Goal: Task Accomplishment & Management: Manage account settings

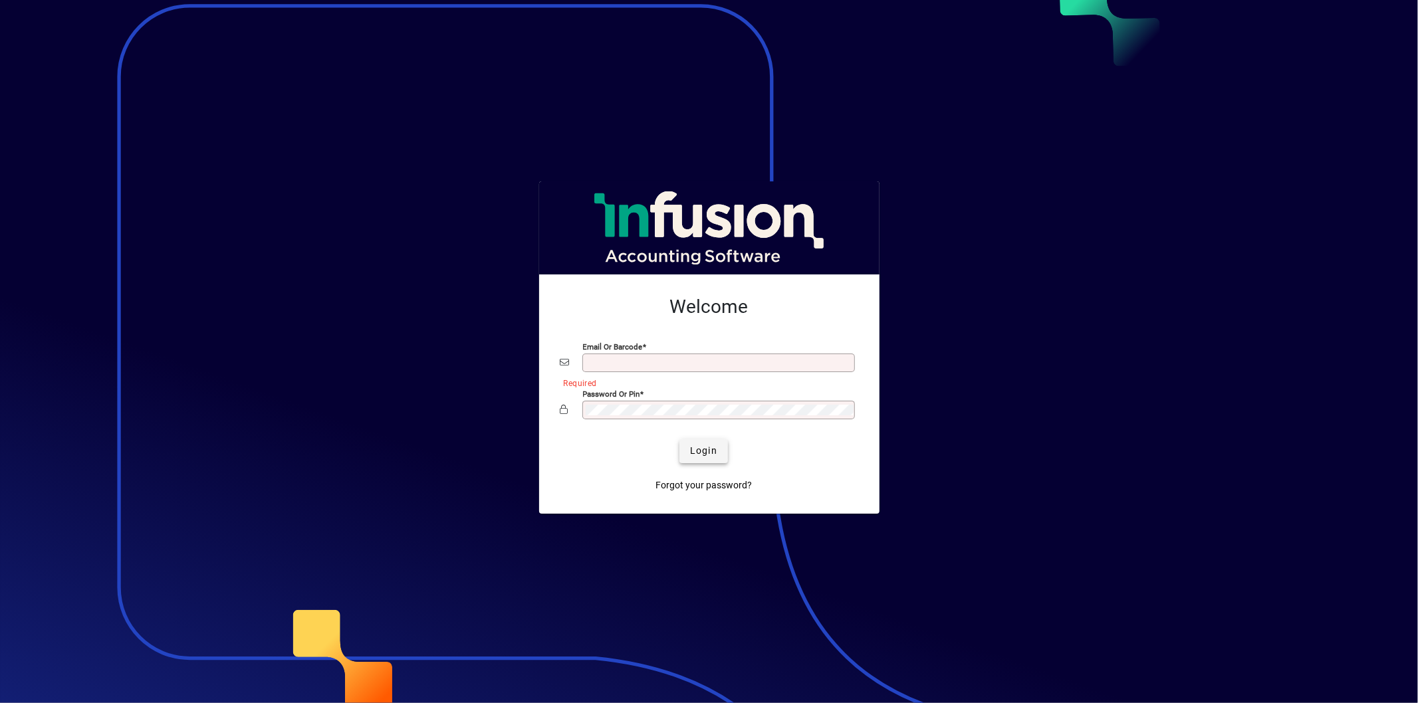
type input "**********"
click at [715, 453] on span "Login" at bounding box center [703, 451] width 27 height 14
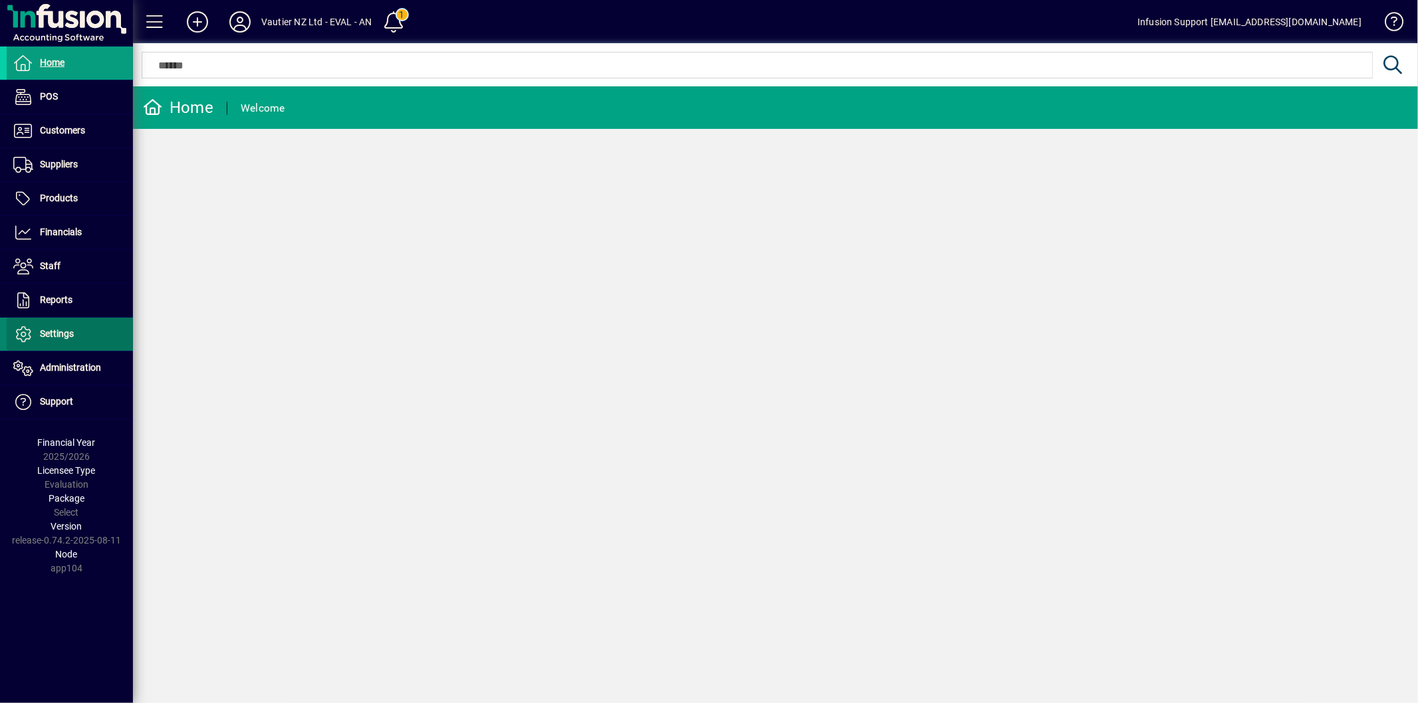
click at [56, 329] on span "Settings" at bounding box center [57, 333] width 34 height 11
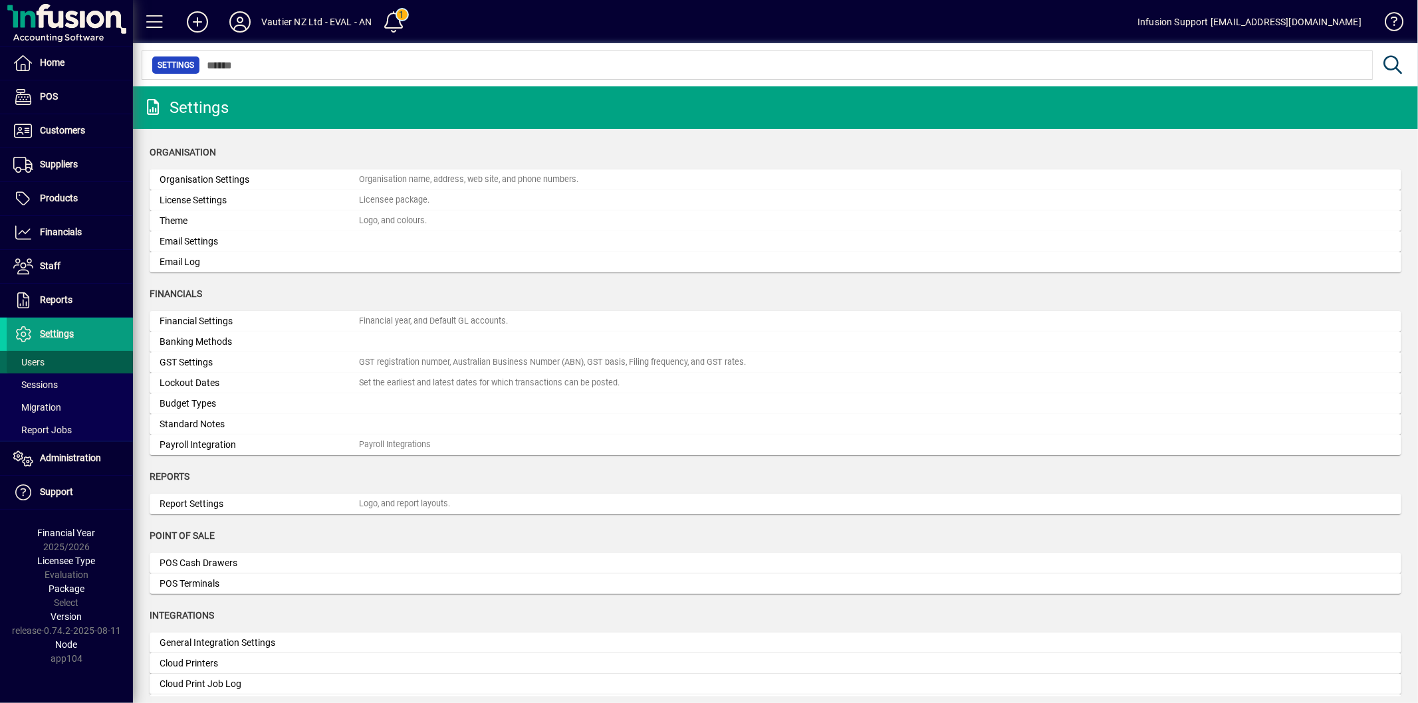
click at [54, 360] on span at bounding box center [70, 362] width 126 height 32
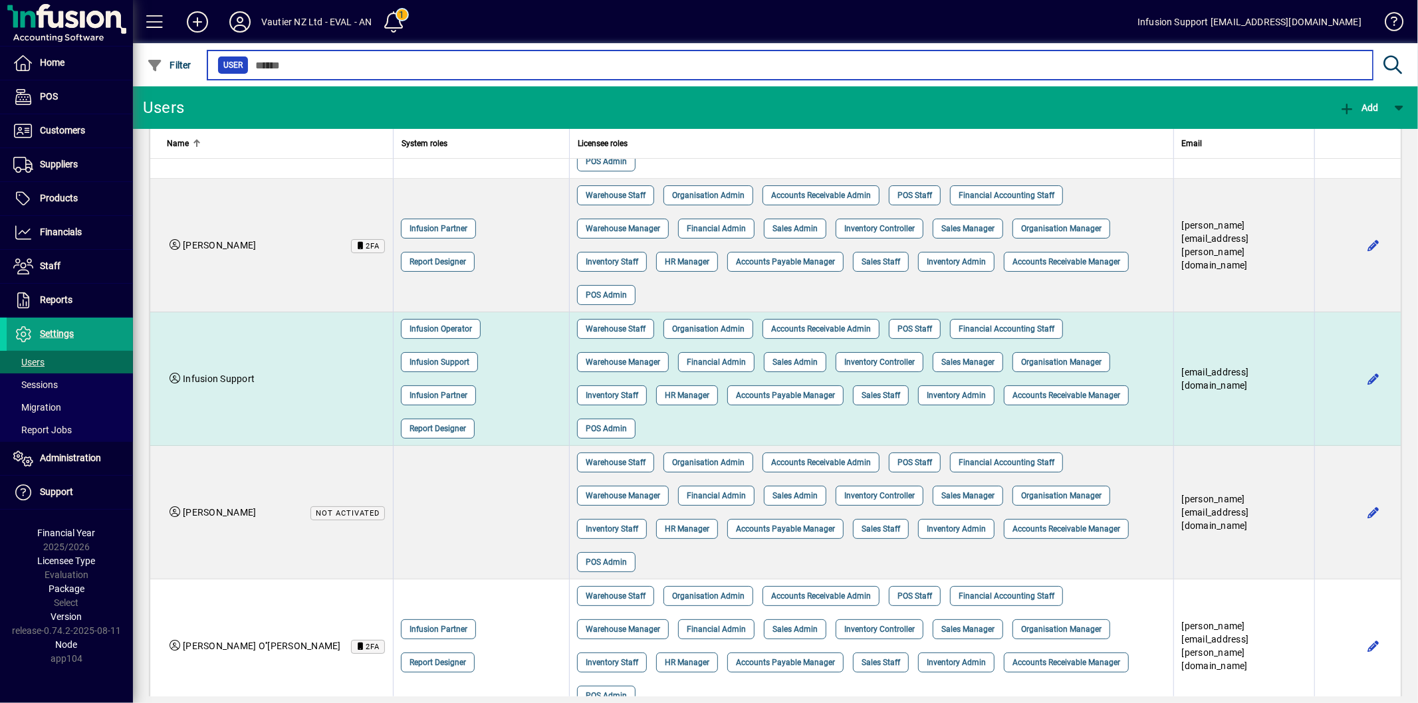
scroll to position [221, 0]
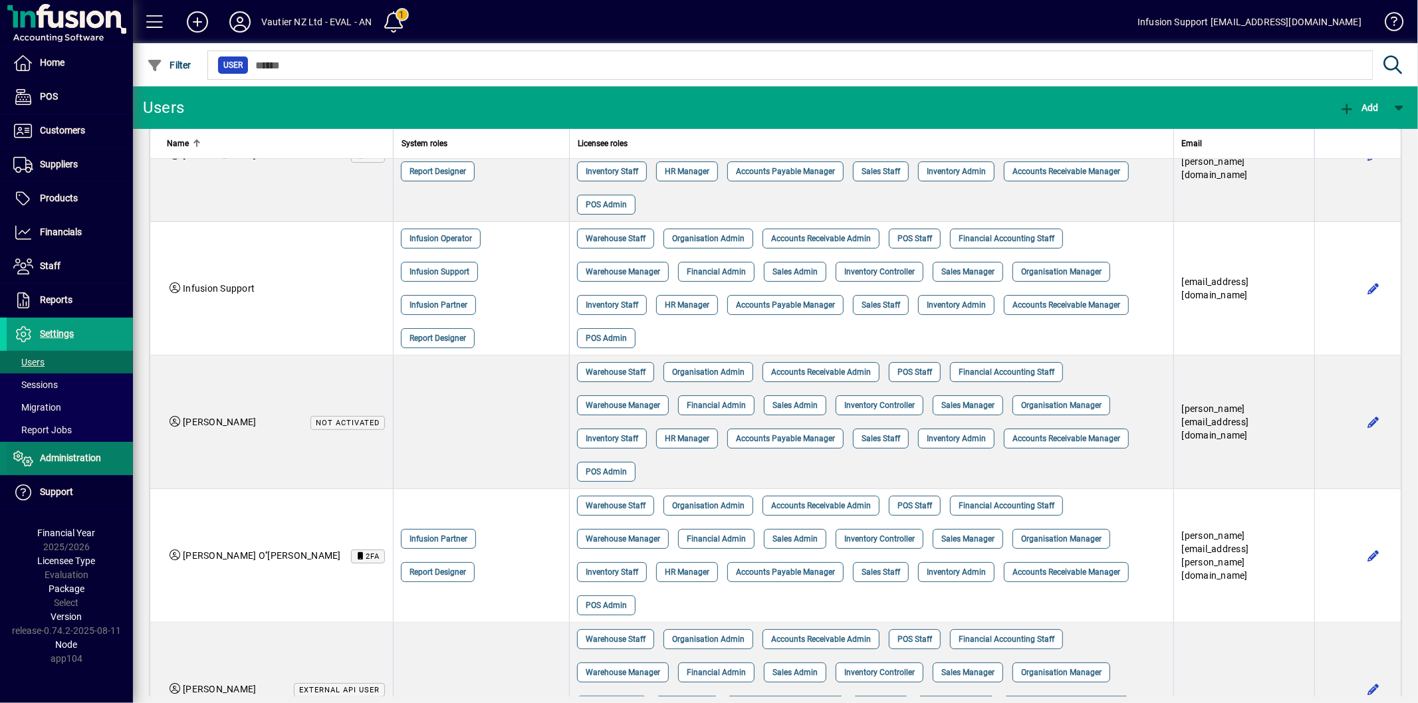
click at [52, 455] on span "Administration" at bounding box center [70, 458] width 61 height 11
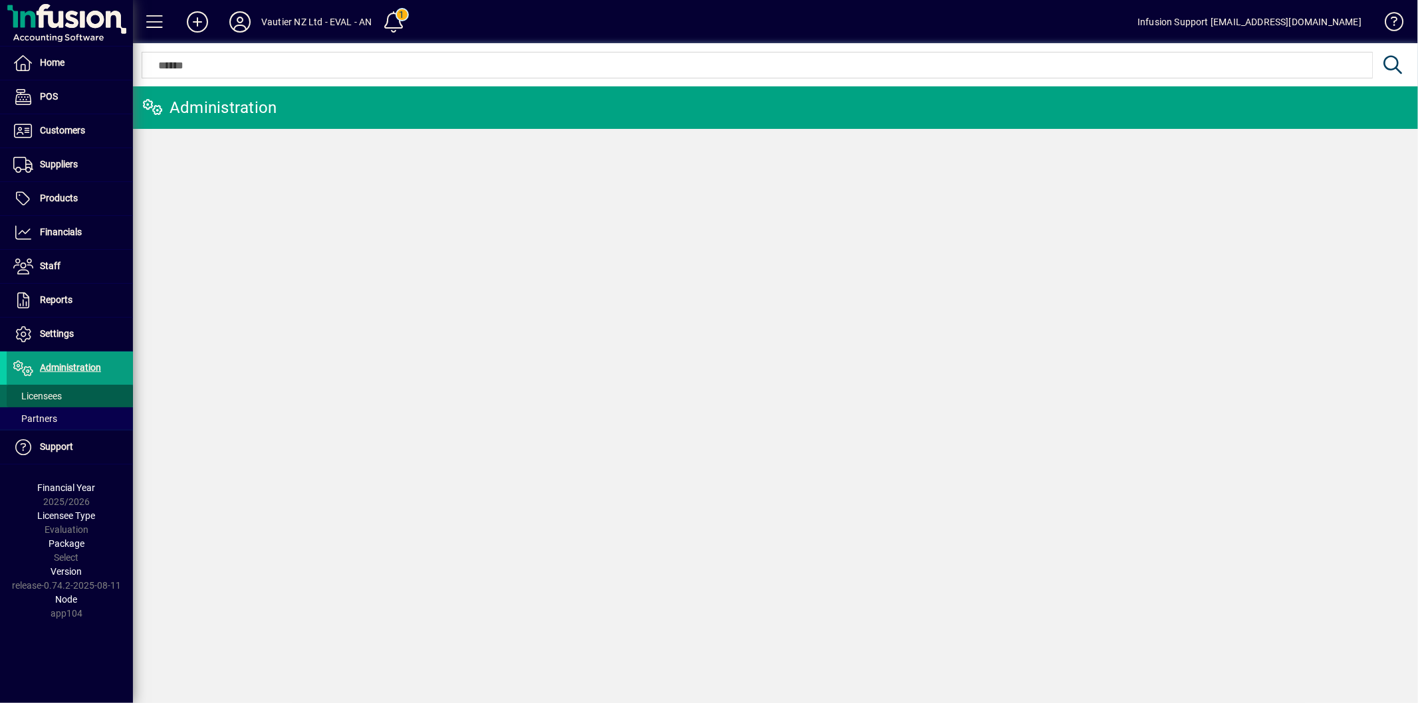
click at [68, 390] on span at bounding box center [70, 396] width 126 height 32
